Goal: Task Accomplishment & Management: Manage account settings

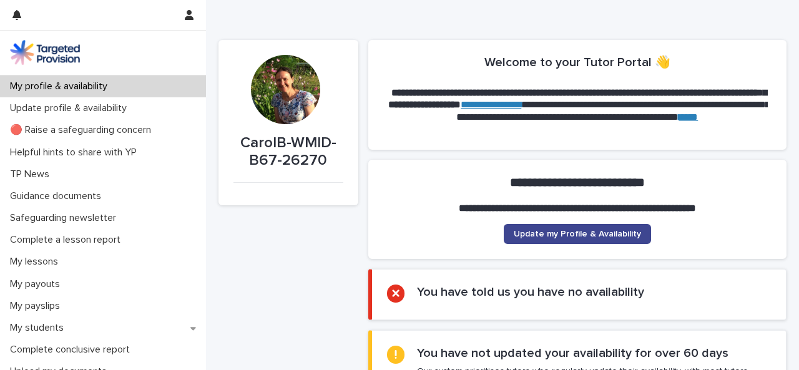
click at [602, 230] on span "Update my Profile & Availability" at bounding box center [577, 234] width 127 height 9
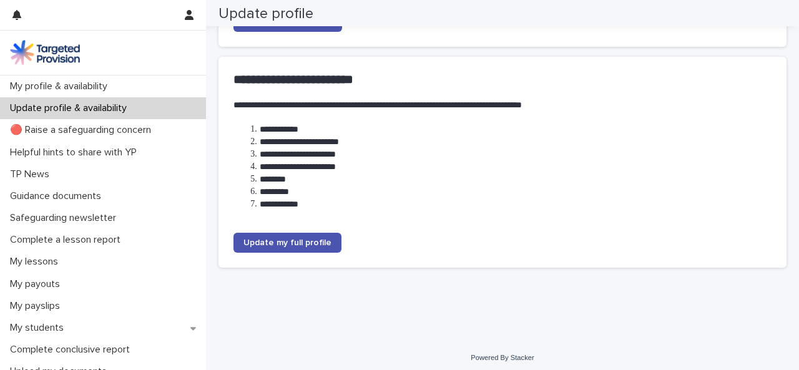
scroll to position [236, 0]
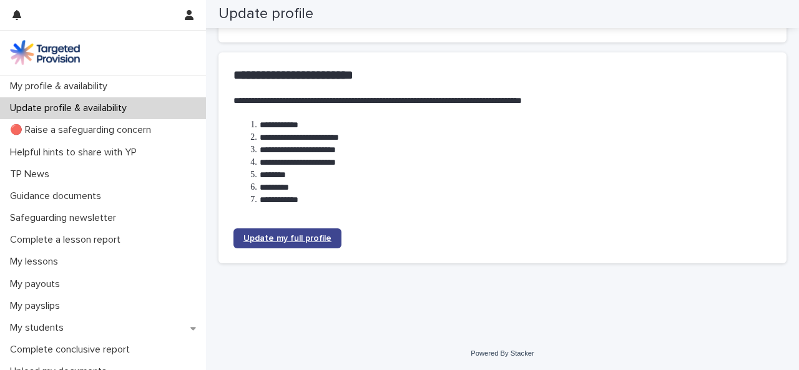
click at [308, 235] on span "Update my full profile" at bounding box center [287, 238] width 88 height 9
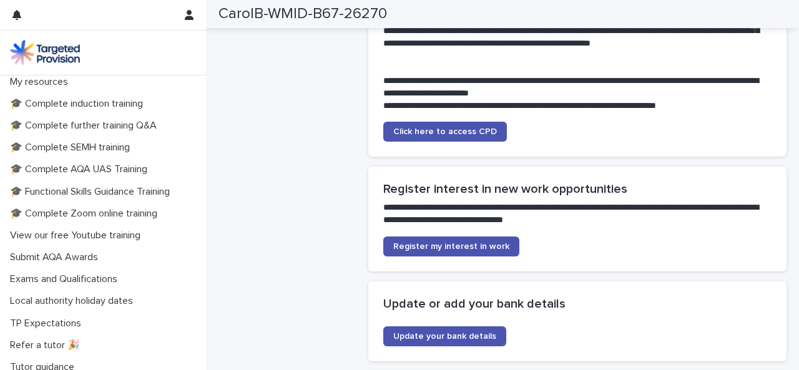
scroll to position [2871, 0]
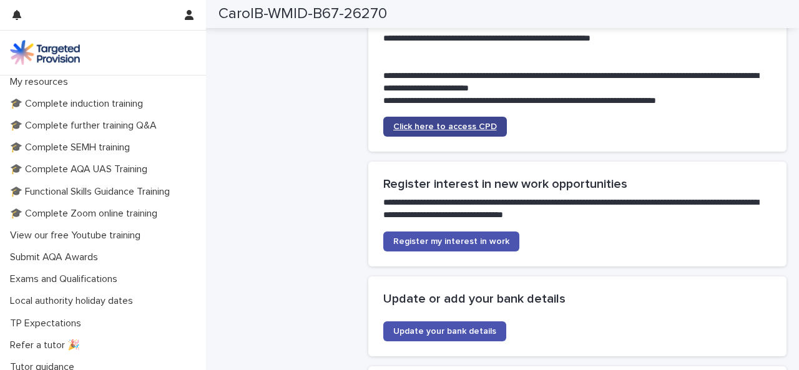
click at [468, 127] on span "Click here to access CPD" at bounding box center [445, 126] width 104 height 9
